Goal: Task Accomplishment & Management: Manage account settings

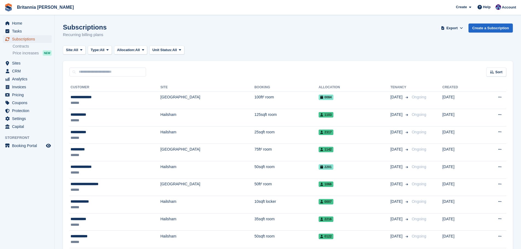
click at [44, 36] on span "Subscriptions" at bounding box center [28, 39] width 33 height 8
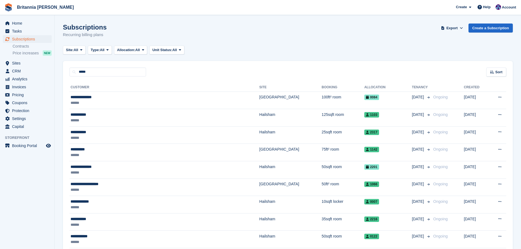
type input "*****"
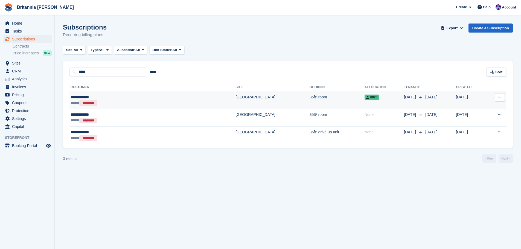
click at [310, 104] on td "35ft² room" at bounding box center [337, 101] width 55 height 18
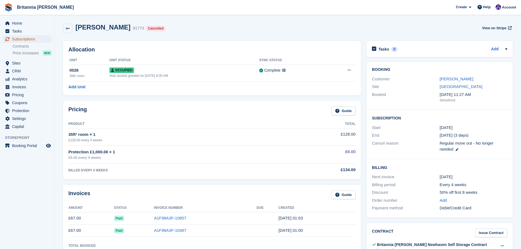
click at [42, 40] on span "Subscriptions" at bounding box center [28, 39] width 33 height 8
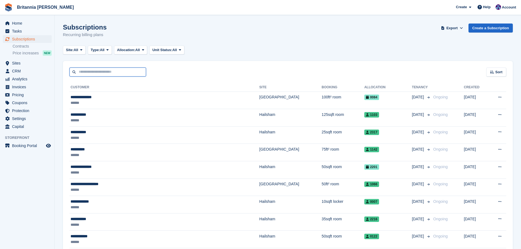
click at [79, 68] on input "text" at bounding box center [108, 72] width 77 height 9
type input "******"
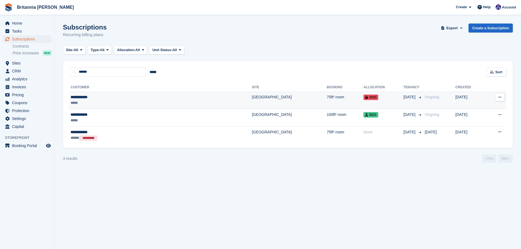
click at [327, 103] on td "75ft² room" at bounding box center [345, 101] width 37 height 18
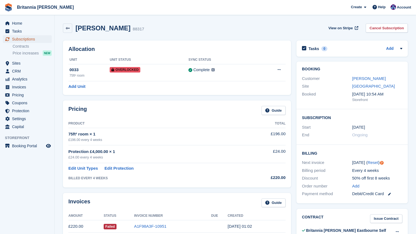
click at [28, 39] on span "Subscriptions" at bounding box center [28, 39] width 33 height 8
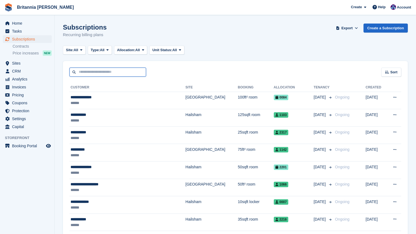
click at [83, 72] on input "text" at bounding box center [108, 72] width 77 height 9
type input "*****"
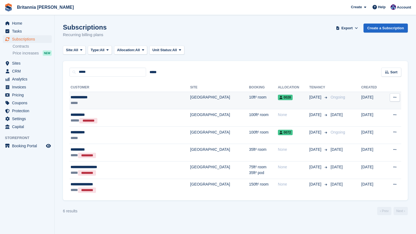
click at [101, 99] on div "**********" at bounding box center [111, 97] width 81 height 6
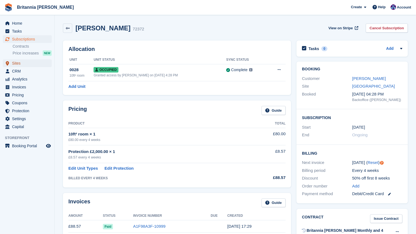
click at [20, 65] on span "Sites" at bounding box center [28, 63] width 33 height 8
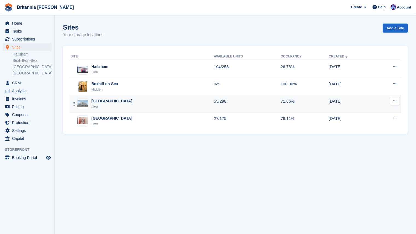
click at [110, 110] on td "Eastbourne Live" at bounding box center [142, 103] width 145 height 17
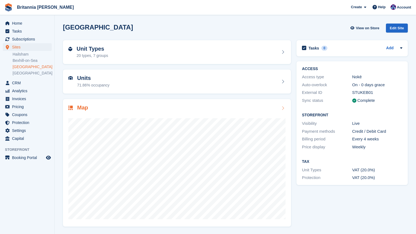
click at [117, 114] on div at bounding box center [176, 166] width 217 height 109
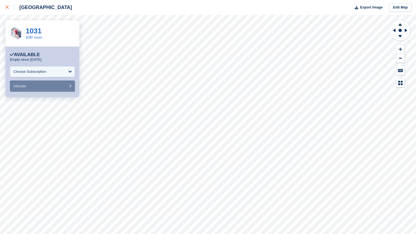
click at [7, 8] on icon at bounding box center [6, 6] width 3 height 3
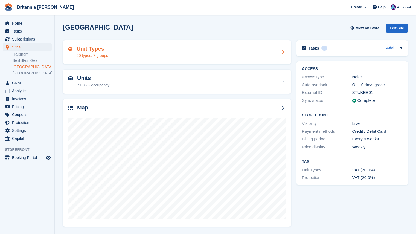
click at [111, 64] on div "Unit Types 20 types, 7 groups" at bounding box center [177, 52] width 228 height 24
click at [108, 59] on div "Unit Types 20 types, 7 groups" at bounding box center [177, 52] width 228 height 24
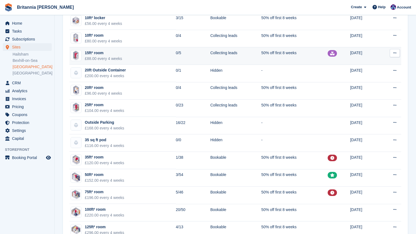
scroll to position [86, 0]
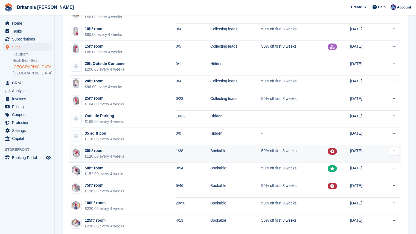
click at [182, 151] on td "1/38" at bounding box center [193, 154] width 34 height 18
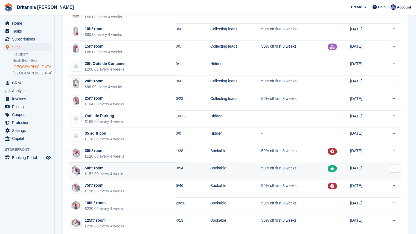
click at [194, 177] on td "3/54" at bounding box center [193, 172] width 34 height 18
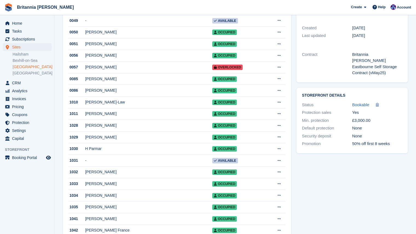
scroll to position [200, 0]
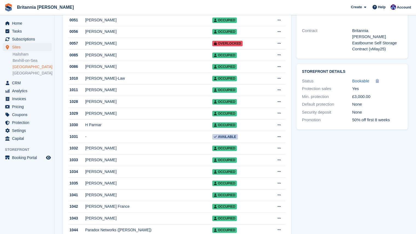
click at [194, 186] on div "Clare O'Dolan" at bounding box center [148, 183] width 127 height 6
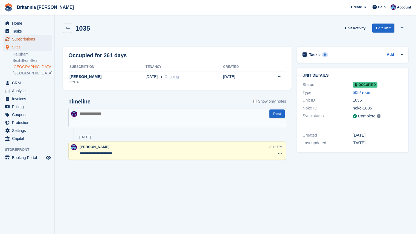
click at [18, 39] on span "Subscriptions" at bounding box center [28, 39] width 33 height 8
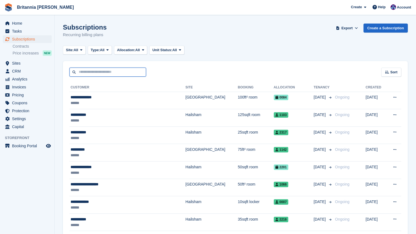
click at [100, 70] on input "text" at bounding box center [108, 72] width 77 height 9
type input "****"
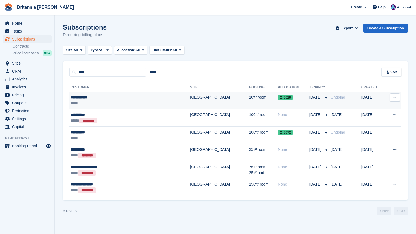
click at [121, 100] on div "**********" at bounding box center [111, 97] width 81 height 6
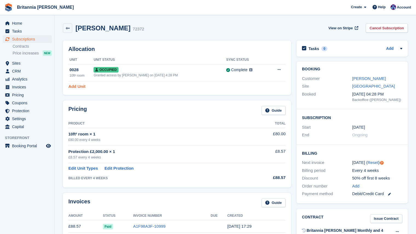
click at [79, 86] on link "Add Unit" at bounding box center [76, 86] width 17 height 6
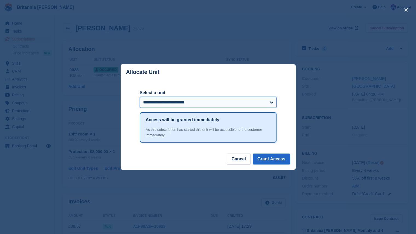
click at [163, 105] on select "**********" at bounding box center [208, 102] width 137 height 11
select select "*****"
click at [140, 97] on select "**********" at bounding box center [208, 102] width 137 height 11
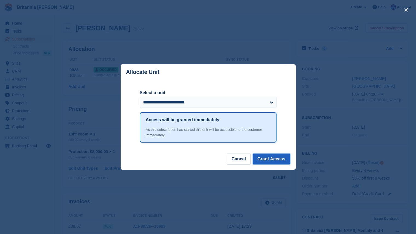
click at [279, 155] on button "Grant Access" at bounding box center [272, 159] width 38 height 11
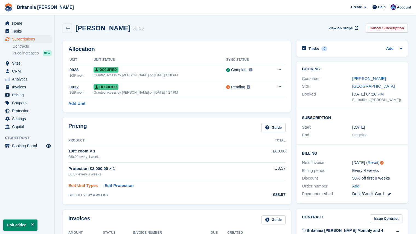
click at [90, 185] on link "Edit Unit Types" at bounding box center [83, 186] width 30 height 6
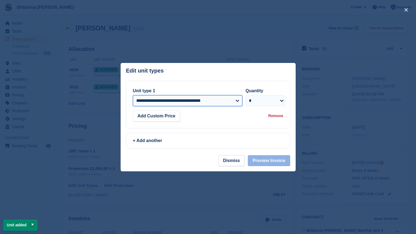
click at [199, 96] on select "**********" at bounding box center [187, 100] width 109 height 11
select select "*****"
click at [133, 95] on select "**********" at bounding box center [187, 100] width 109 height 11
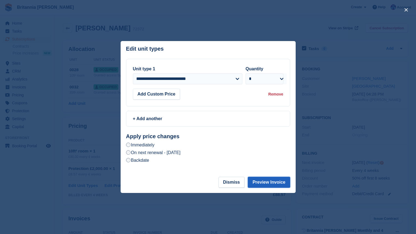
click at [265, 179] on button "Preview Invoice" at bounding box center [269, 182] width 42 height 11
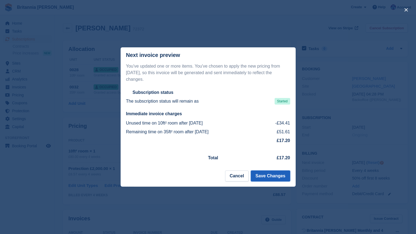
click at [275, 175] on button "Save Changes" at bounding box center [270, 176] width 39 height 11
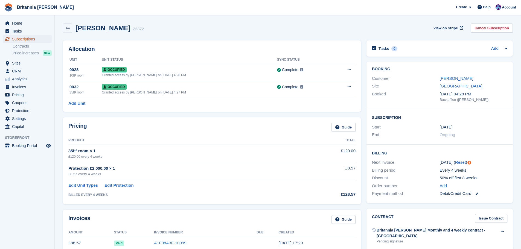
click at [18, 38] on span "Subscriptions" at bounding box center [28, 39] width 33 height 8
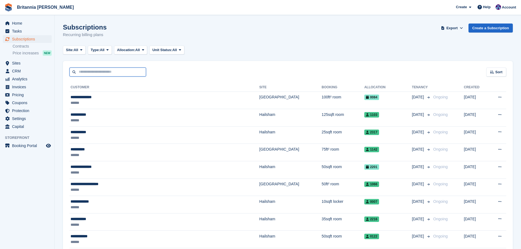
click at [94, 71] on input "text" at bounding box center [108, 72] width 77 height 9
type input "*****"
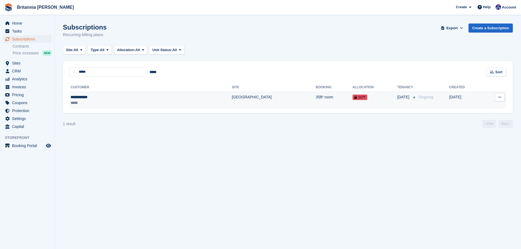
click at [232, 97] on td "[GEOGRAPHIC_DATA]" at bounding box center [274, 100] width 84 height 17
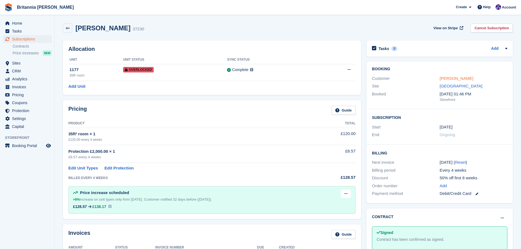
click at [450, 79] on link "Joelle Locke" at bounding box center [457, 78] width 34 height 5
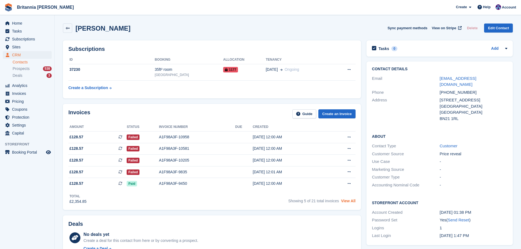
click at [348, 201] on link "View All" at bounding box center [348, 201] width 15 height 4
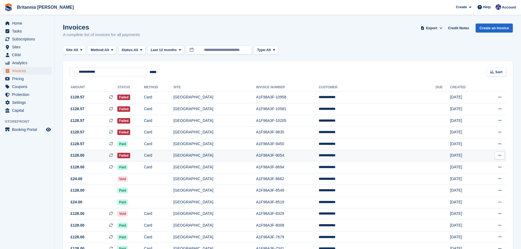
click at [174, 155] on td "Card" at bounding box center [159, 156] width 30 height 12
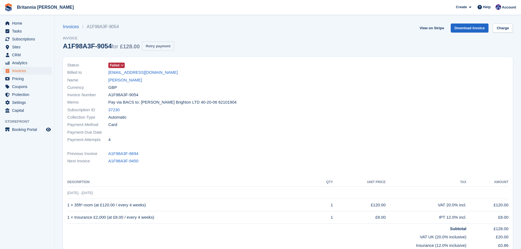
click at [151, 46] on button "Retry payment" at bounding box center [158, 46] width 32 height 9
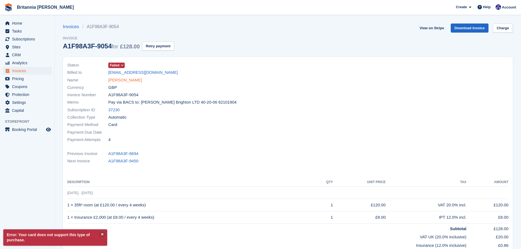
click at [127, 80] on link "[PERSON_NAME]" at bounding box center [125, 80] width 34 height 6
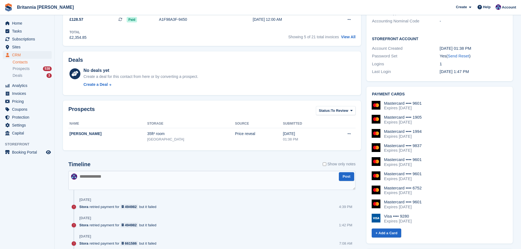
scroll to position [82, 0]
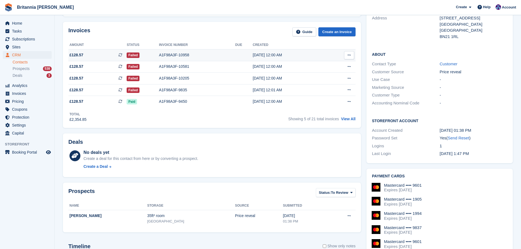
click at [199, 60] on td "A1F98A3F-10958" at bounding box center [197, 55] width 76 height 12
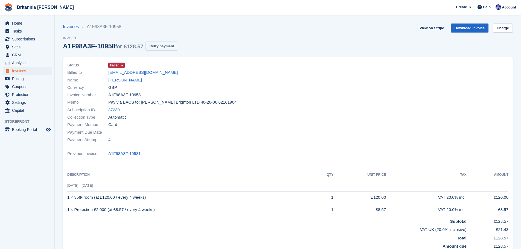
click at [157, 49] on button "Retry payment" at bounding box center [162, 46] width 32 height 9
click at [503, 30] on link "Charge" at bounding box center [503, 28] width 20 height 9
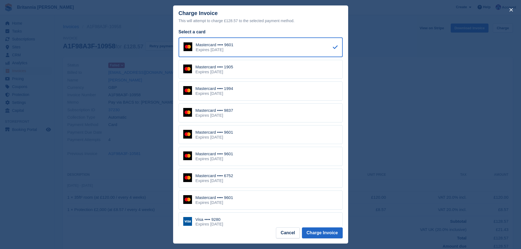
click at [283, 72] on div "Mastercard •••• 1905 Expires March 2029" at bounding box center [261, 69] width 164 height 19
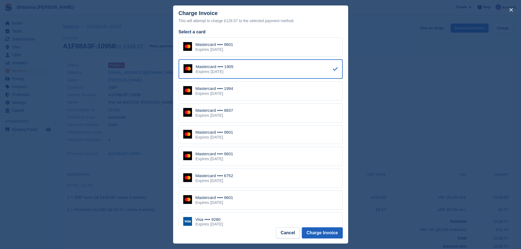
click at [330, 231] on button "Charge Invoice" at bounding box center [322, 233] width 41 height 11
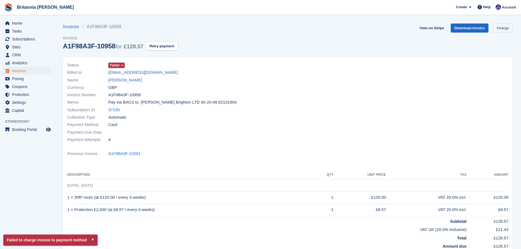
click at [500, 27] on link "Charge" at bounding box center [503, 28] width 20 height 9
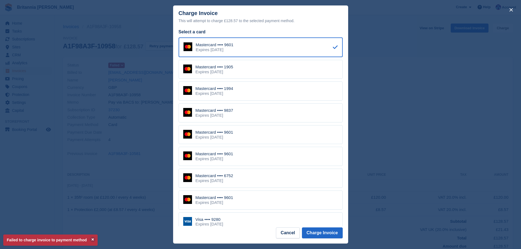
scroll to position [80, 0]
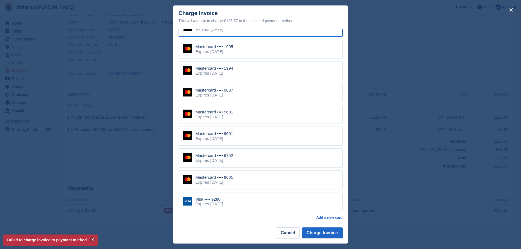
click at [238, 198] on div "Visa •••• 9280 Expires August 2029" at bounding box center [261, 201] width 164 height 19
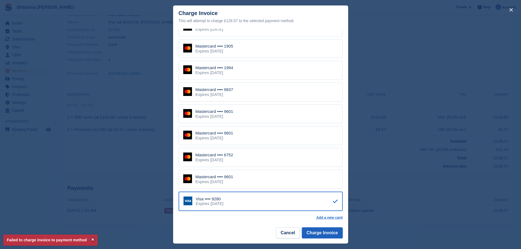
click at [327, 234] on button "Charge Invoice" at bounding box center [322, 233] width 41 height 11
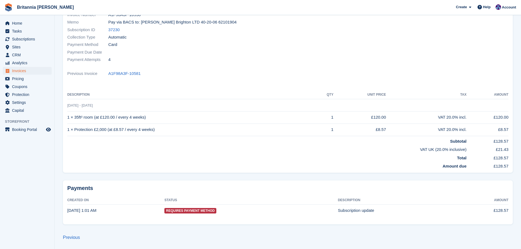
scroll to position [0, 0]
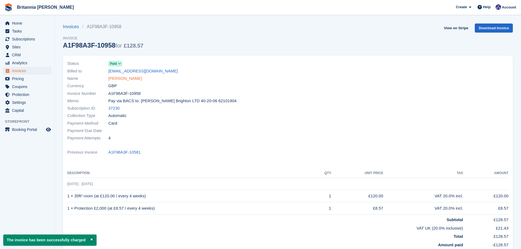
click at [127, 79] on link "Joelle Locke" at bounding box center [125, 79] width 34 height 6
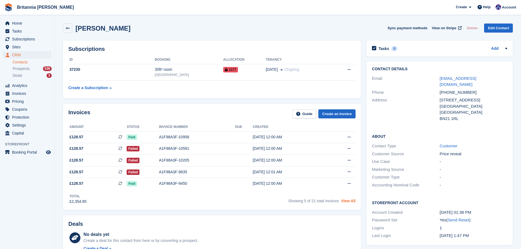
click at [351, 201] on link "View All" at bounding box center [348, 201] width 15 height 4
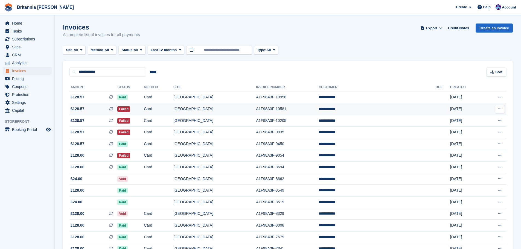
click at [144, 106] on td "Failed" at bounding box center [130, 109] width 27 height 12
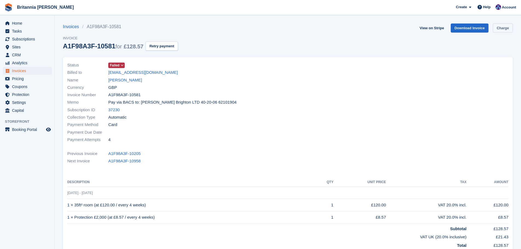
click at [504, 27] on link "Charge" at bounding box center [503, 28] width 20 height 9
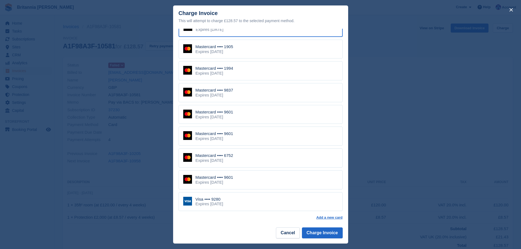
click at [247, 199] on div "Visa •••• 9280 Expires August 2029" at bounding box center [261, 201] width 164 height 19
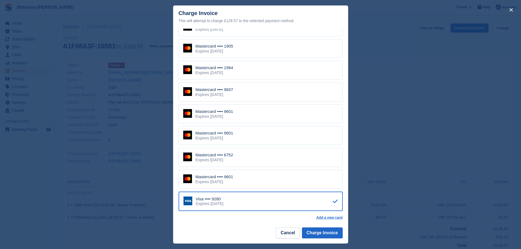
scroll to position [21, 0]
click at [329, 240] on footer "Cancel Charge Invoice" at bounding box center [260, 235] width 175 height 17
click at [330, 235] on button "Charge Invoice" at bounding box center [322, 233] width 41 height 11
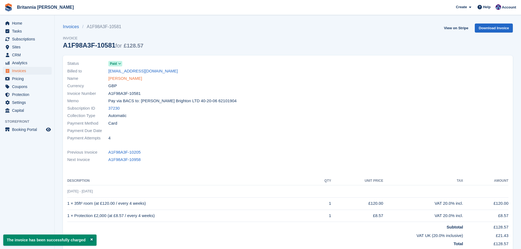
click at [122, 77] on link "Joelle Locke" at bounding box center [125, 79] width 34 height 6
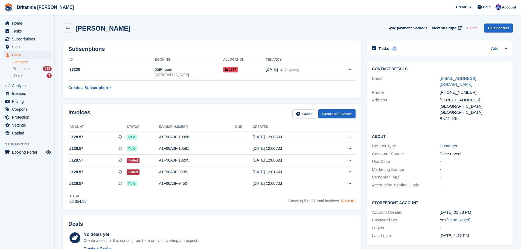
click at [347, 203] on link "View All" at bounding box center [348, 201] width 15 height 4
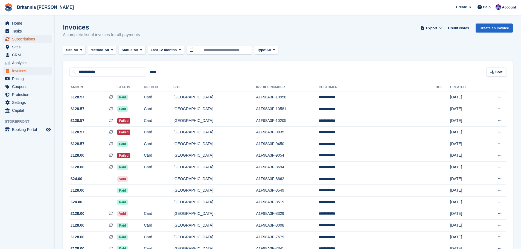
click at [29, 38] on span "Subscriptions" at bounding box center [28, 39] width 33 height 8
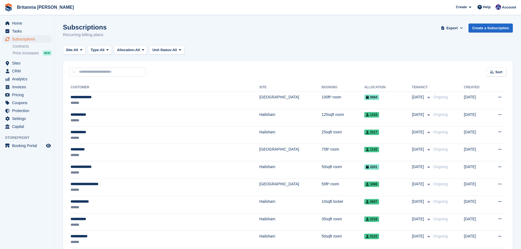
click at [103, 67] on div "Sort Sort by Customer name Date created Move in date Move out date Created (old…" at bounding box center [288, 69] width 450 height 16
click at [102, 70] on input "text" at bounding box center [108, 72] width 77 height 9
type input "***"
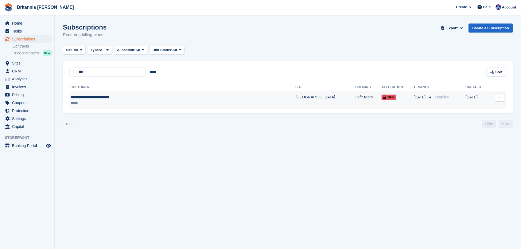
click at [296, 98] on td "[GEOGRAPHIC_DATA]" at bounding box center [326, 100] width 60 height 17
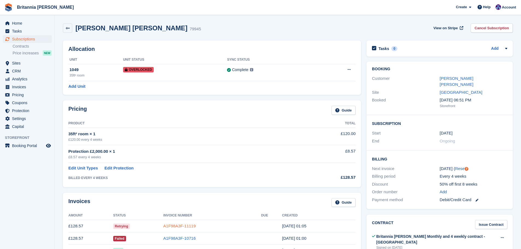
click at [173, 226] on link "A1F98A3F-11119" at bounding box center [179, 226] width 32 height 5
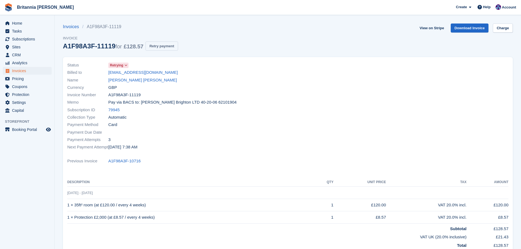
click at [157, 49] on button "Retry payment" at bounding box center [162, 46] width 32 height 9
click at [26, 38] on span "Subscriptions" at bounding box center [28, 39] width 33 height 8
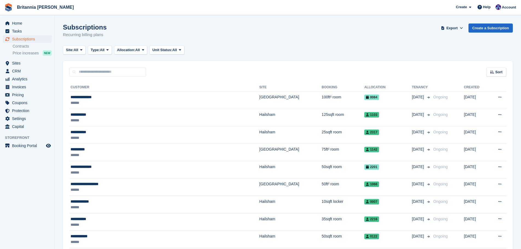
click at [94, 64] on div "Sort Sort by Customer name Date created Move in date Move out date Created (old…" at bounding box center [288, 69] width 450 height 16
click at [94, 71] on input "text" at bounding box center [108, 72] width 77 height 9
type input "******"
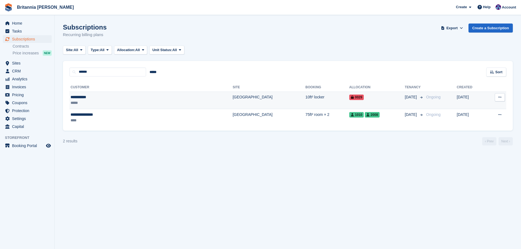
click at [306, 94] on td "10ft² locker" at bounding box center [328, 101] width 44 height 18
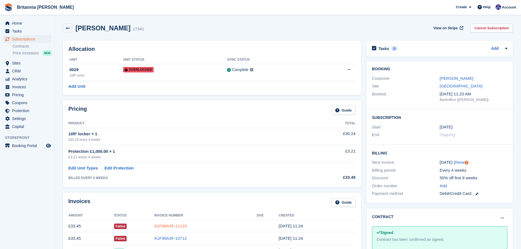
click at [159, 224] on link "A1F98A3F-11110" at bounding box center [170, 226] width 32 height 5
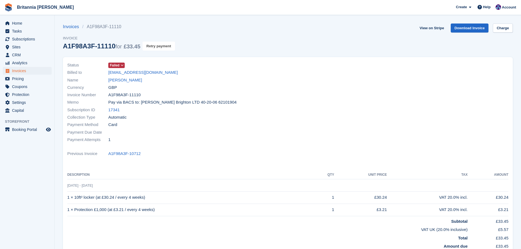
click at [153, 45] on button "Retry payment" at bounding box center [159, 46] width 32 height 9
click at [124, 81] on link "[PERSON_NAME]" at bounding box center [125, 80] width 34 height 6
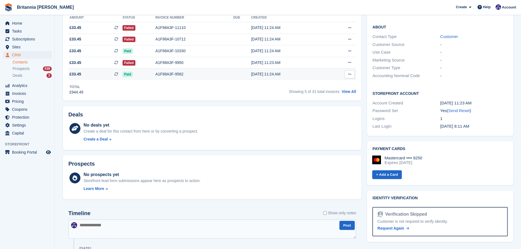
scroll to position [55, 0]
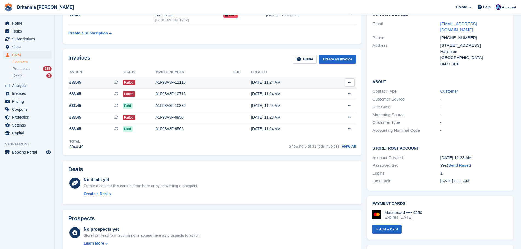
click at [193, 85] on div "A1F98A3F-11110" at bounding box center [194, 83] width 78 height 6
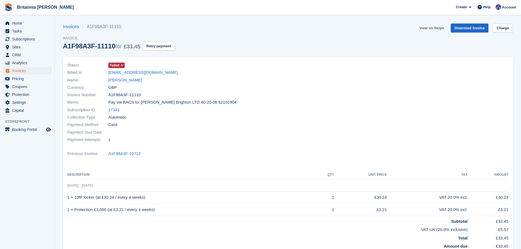
click at [435, 28] on link "View on Stripe" at bounding box center [432, 28] width 29 height 9
click at [30, 36] on span "Subscriptions" at bounding box center [28, 39] width 33 height 8
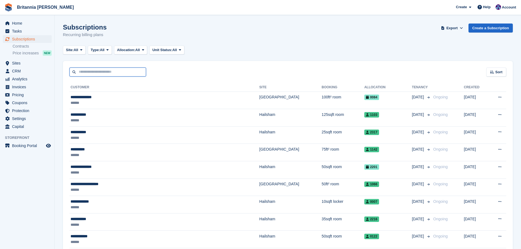
click at [111, 76] on input "text" at bounding box center [108, 72] width 77 height 9
type input "*****"
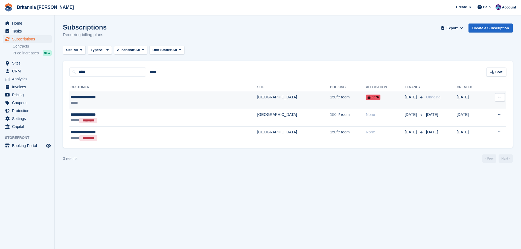
click at [257, 93] on td "[GEOGRAPHIC_DATA]" at bounding box center [293, 101] width 73 height 18
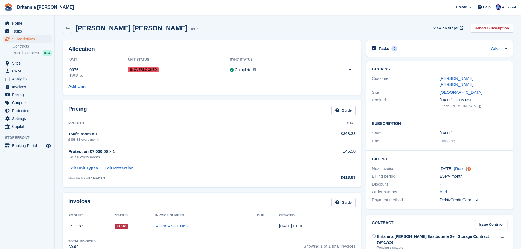
click at [173, 229] on td "A1F98A3F-10963" at bounding box center [206, 226] width 102 height 12
click at [174, 227] on link "A1F98A3F-10963" at bounding box center [171, 226] width 32 height 5
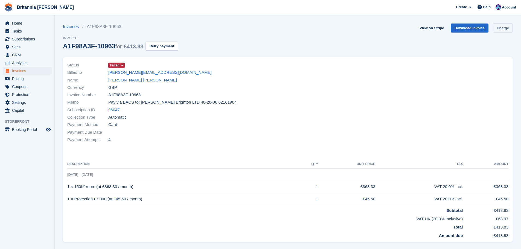
click at [507, 27] on link "Charge" at bounding box center [503, 28] width 20 height 9
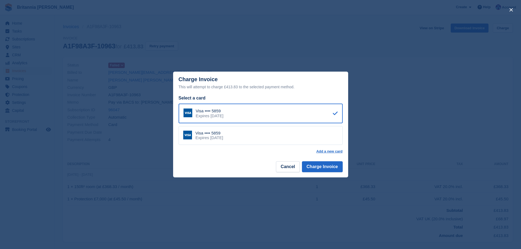
click at [277, 139] on div "Visa •••• 5859 Expires February 2026" at bounding box center [261, 135] width 164 height 19
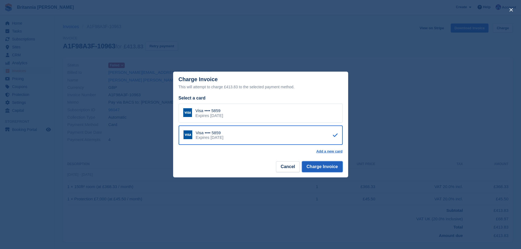
click at [315, 163] on button "Charge Invoice" at bounding box center [322, 166] width 41 height 11
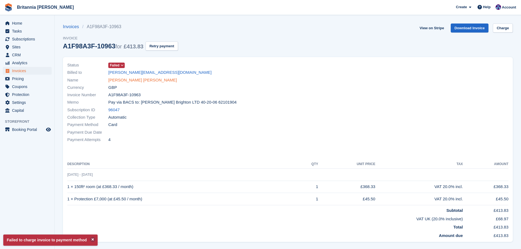
click at [127, 80] on link "Belinda Isis Kiely" at bounding box center [142, 80] width 69 height 6
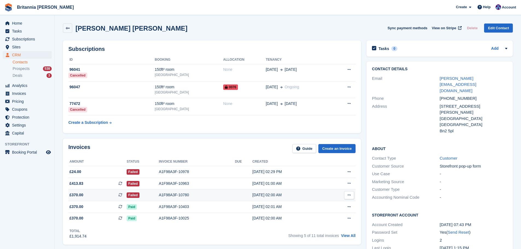
click at [169, 195] on div "A1F98A3F-10780" at bounding box center [197, 195] width 76 height 6
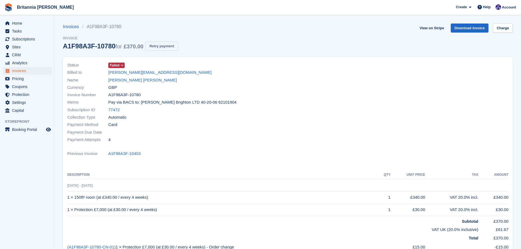
click at [161, 47] on button "Retry payment" at bounding box center [162, 46] width 32 height 9
click at [160, 49] on button "Retry payment" at bounding box center [162, 46] width 32 height 9
click at [29, 37] on span "Subscriptions" at bounding box center [28, 39] width 33 height 8
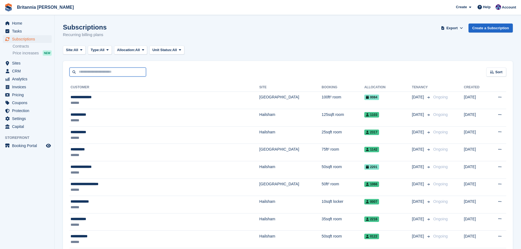
click at [120, 72] on input "text" at bounding box center [108, 72] width 77 height 9
type input "*"
type input "****"
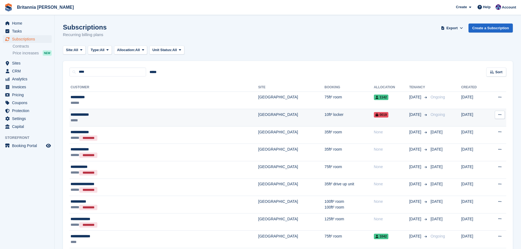
click at [175, 114] on div "**********" at bounding box center [127, 115] width 112 height 6
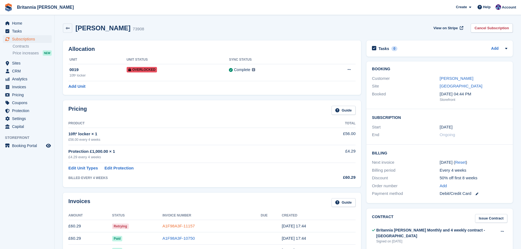
click at [181, 227] on link "A1F98A3F-11157" at bounding box center [179, 226] width 32 height 5
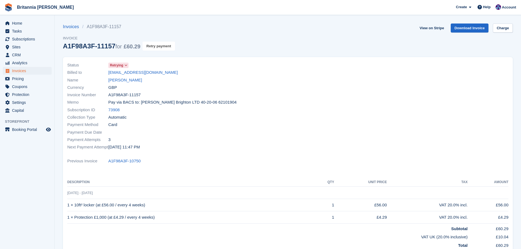
click at [162, 48] on button "Retry payment" at bounding box center [159, 46] width 32 height 9
click at [28, 39] on span "Subscriptions" at bounding box center [28, 39] width 33 height 8
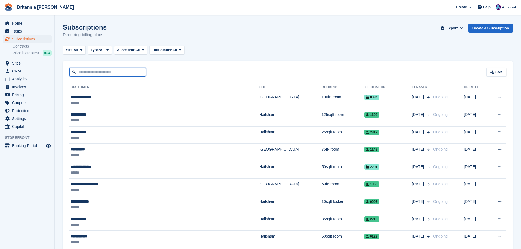
click at [86, 75] on input "text" at bounding box center [108, 72] width 77 height 9
type input "******"
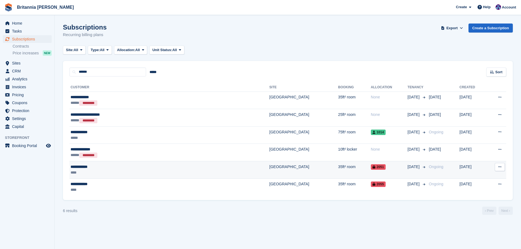
click at [270, 171] on td "[GEOGRAPHIC_DATA]" at bounding box center [304, 170] width 69 height 18
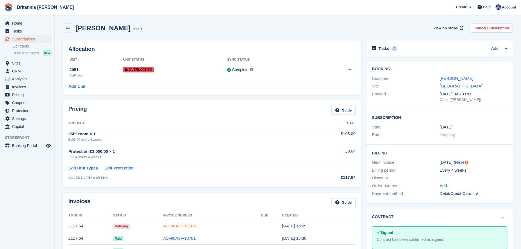
click at [177, 226] on link "A1F98A3F-11186" at bounding box center [179, 226] width 32 height 5
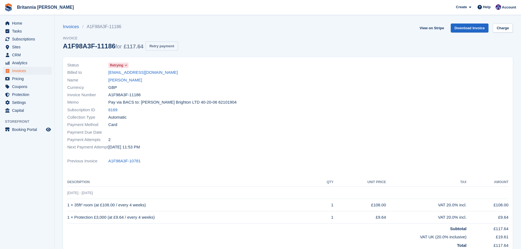
click at [165, 45] on button "Retry payment" at bounding box center [162, 46] width 32 height 9
click at [30, 40] on span "Subscriptions" at bounding box center [28, 39] width 33 height 8
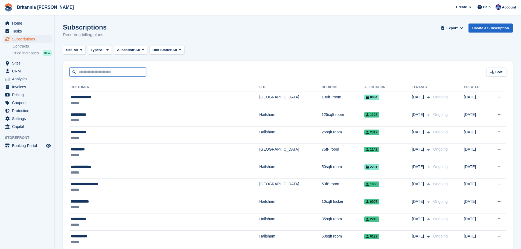
click at [89, 68] on input "text" at bounding box center [108, 72] width 77 height 9
type input "*****"
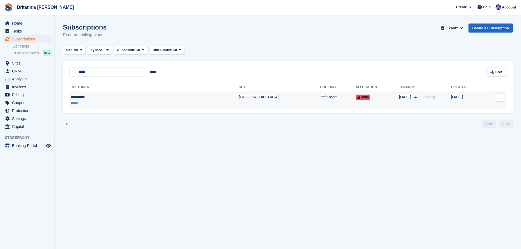
click at [399, 105] on td "[DATE]" at bounding box center [408, 100] width 19 height 17
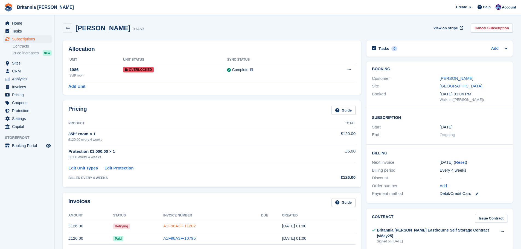
click at [175, 225] on link "A1F98A3F-11202" at bounding box center [179, 226] width 32 height 5
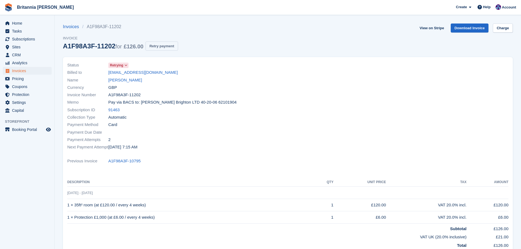
click at [157, 44] on button "Retry payment" at bounding box center [162, 46] width 32 height 9
click at [34, 40] on span "Subscriptions" at bounding box center [28, 39] width 33 height 8
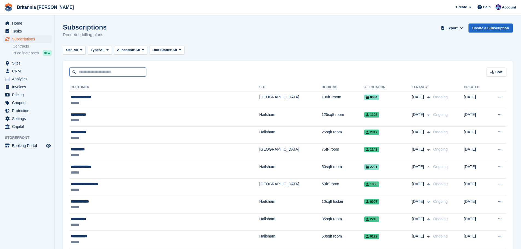
click at [81, 70] on input "text" at bounding box center [108, 72] width 77 height 9
type input "*****"
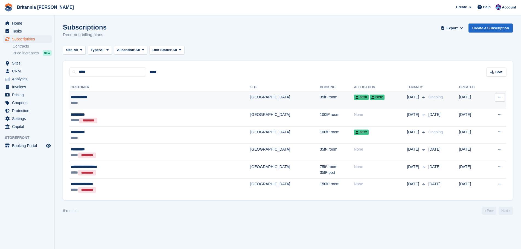
click at [320, 102] on td "35ft² room" at bounding box center [337, 101] width 34 height 18
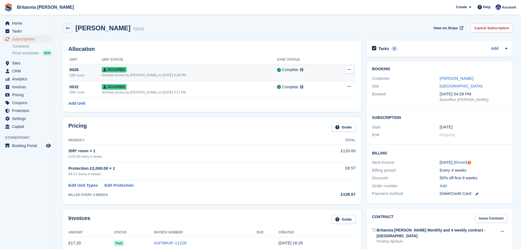
click at [351, 71] on icon at bounding box center [349, 70] width 3 height 4
click at [305, 100] on p "Deallocate" at bounding box center [328, 99] width 48 height 7
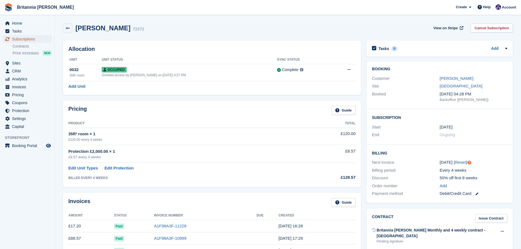
click at [27, 41] on span "Subscriptions" at bounding box center [28, 39] width 33 height 8
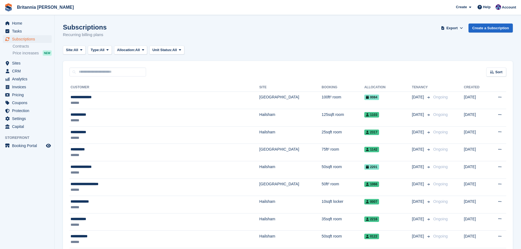
click at [97, 75] on input "text" at bounding box center [108, 72] width 77 height 9
type input "******"
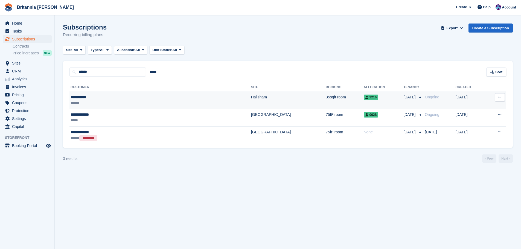
click at [251, 95] on td "Hailsham" at bounding box center [288, 101] width 75 height 18
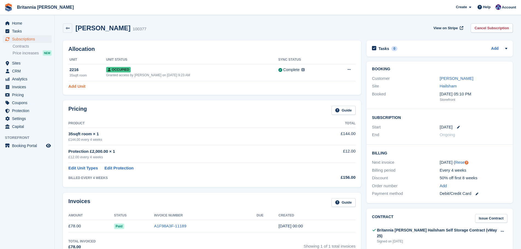
click at [84, 85] on link "Add Unit" at bounding box center [76, 86] width 17 height 6
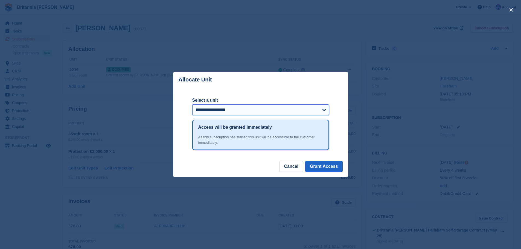
click at [252, 107] on select "**********" at bounding box center [260, 110] width 137 height 11
select select "*****"
click at [192, 105] on select "**********" at bounding box center [260, 110] width 137 height 11
click at [321, 166] on button "Grant Access" at bounding box center [324, 166] width 38 height 11
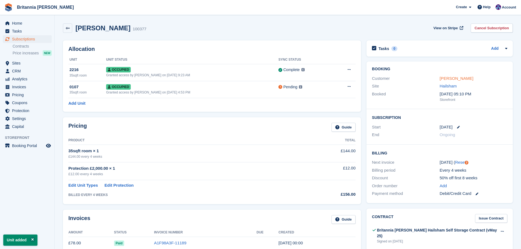
click at [454, 81] on link "[PERSON_NAME]" at bounding box center [457, 78] width 34 height 5
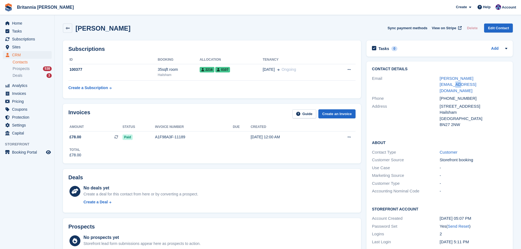
drag, startPoint x: 474, startPoint y: 80, endPoint x: 475, endPoint y: 83, distance: 3.2
click at [471, 80] on div "hayley.neal@live.co.uk" at bounding box center [474, 85] width 68 height 19
drag, startPoint x: 466, startPoint y: 88, endPoint x: 447, endPoint y: 88, distance: 18.9
click at [447, 96] on div "+447850440058" at bounding box center [474, 99] width 68 height 6
copy div "7850440058"
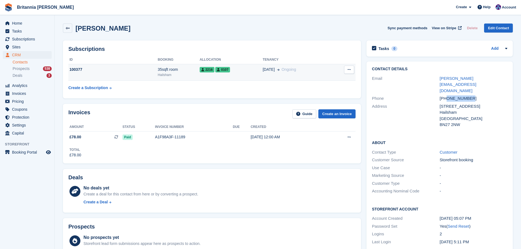
click at [164, 73] on div "Hailsham" at bounding box center [179, 75] width 42 height 5
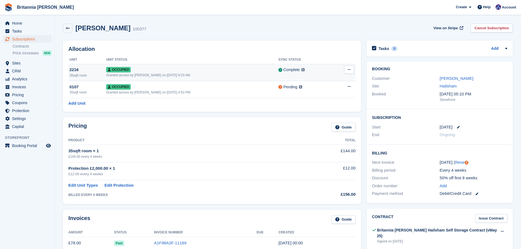
click at [348, 70] on icon at bounding box center [349, 70] width 3 height 4
click at [315, 99] on p "Deallocate" at bounding box center [328, 99] width 48 height 7
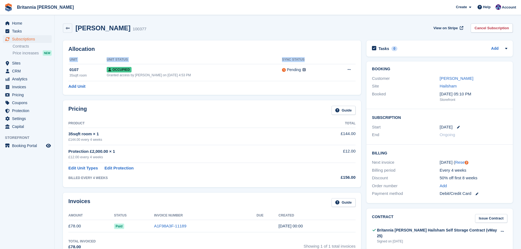
drag, startPoint x: 300, startPoint y: 59, endPoint x: 159, endPoint y: 39, distance: 142.2
click at [159, 39] on div "Allocation Unit Unit Status Sync Status 0107 35sqft room Occupied Granted acces…" at bounding box center [212, 68] width 304 height 60
click at [166, 38] on div "Allocation Unit Unit Status Sync Status 0107 35sqft room Occupied Granted acces…" at bounding box center [212, 68] width 304 height 60
drag, startPoint x: 357, startPoint y: 177, endPoint x: 83, endPoint y: 99, distance: 284.7
click at [66, 99] on div "Pricing Guide Product Total 35sqft room × 1 £144.00 every 4 weeks £144.00 Prote…" at bounding box center [212, 144] width 304 height 92
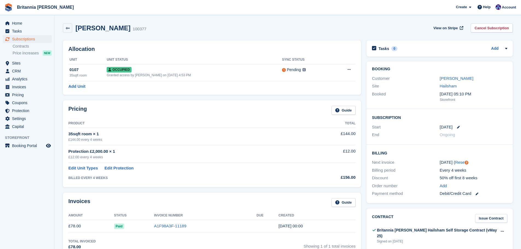
click at [270, 90] on div "Allocation Unit Unit Status Sync Status 0107 35sqft room Occupied Granted acces…" at bounding box center [212, 68] width 298 height 54
drag, startPoint x: 300, startPoint y: 59, endPoint x: 101, endPoint y: 50, distance: 198.7
click at [101, 50] on div "Allocation Unit Unit Status Sync Status 0107 35sqft room Occupied Granted acces…" at bounding box center [212, 68] width 298 height 54
click at [170, 45] on div "Allocation Unit Unit Status Sync Status 0107 35sqft room Occupied Granted acces…" at bounding box center [212, 68] width 298 height 54
